Goal: Navigation & Orientation: Understand site structure

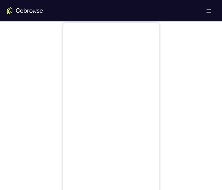
scroll to position [238, 0]
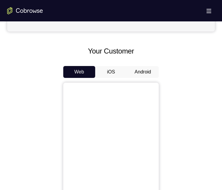
click at [147, 77] on button "Android" at bounding box center [143, 72] width 32 height 12
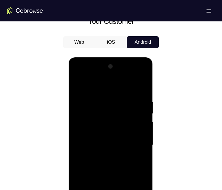
scroll to position [357, 0]
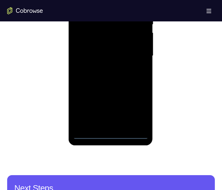
click at [111, 136] on div at bounding box center [110, 56] width 75 height 167
drag, startPoint x: 137, startPoint y: 107, endPoint x: 136, endPoint y: 18, distance: 88.8
click at [137, 108] on div at bounding box center [110, 56] width 75 height 167
click at [108, 0] on div at bounding box center [110, 56] width 75 height 167
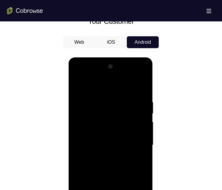
click at [136, 141] on div at bounding box center [110, 145] width 75 height 167
click at [104, 157] on div at bounding box center [110, 145] width 75 height 167
click at [111, 141] on div at bounding box center [110, 145] width 75 height 167
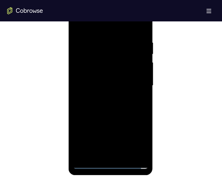
click at [110, 77] on div at bounding box center [110, 85] width 75 height 167
click at [127, 83] on div at bounding box center [110, 85] width 75 height 167
click at [142, 108] on div at bounding box center [110, 85] width 75 height 167
click at [117, 111] on div at bounding box center [110, 85] width 75 height 167
click at [128, 97] on div at bounding box center [110, 85] width 75 height 167
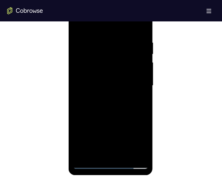
click at [128, 97] on div at bounding box center [110, 85] width 75 height 167
click at [145, 88] on div at bounding box center [110, 85] width 75 height 167
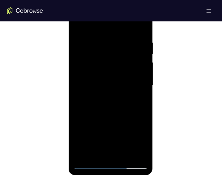
click at [145, 88] on div at bounding box center [110, 85] width 75 height 167
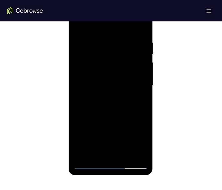
click at [145, 88] on div at bounding box center [110, 85] width 75 height 167
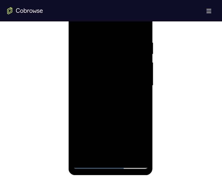
click at [145, 88] on div at bounding box center [110, 85] width 75 height 167
